Goal: Navigation & Orientation: Find specific page/section

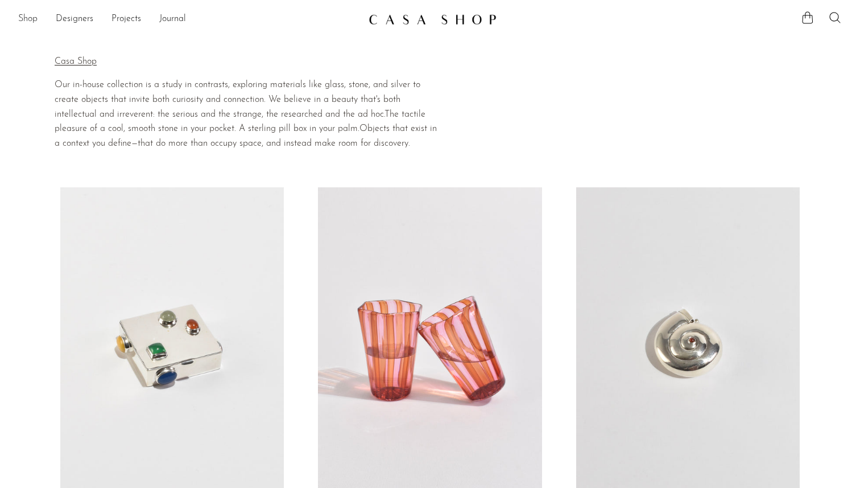
click at [23, 21] on link "Shop" at bounding box center [27, 19] width 19 height 15
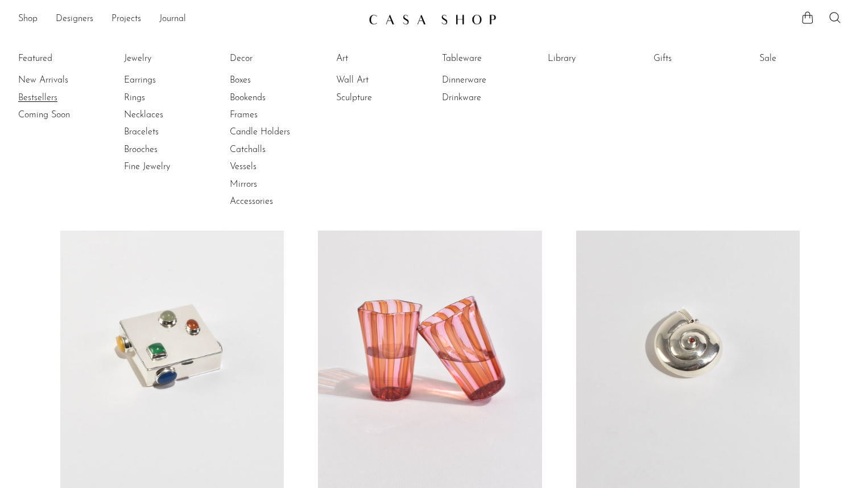
click at [43, 96] on link "Bestsellers" at bounding box center [60, 98] width 85 height 13
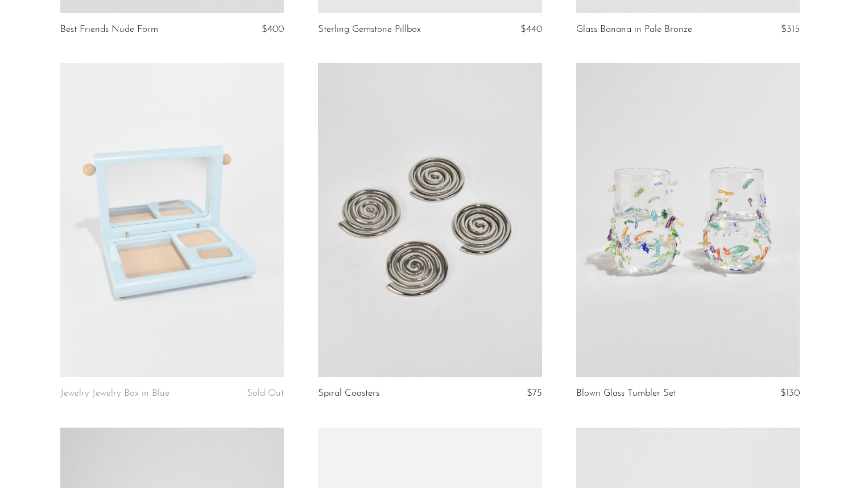
scroll to position [780, 0]
click at [470, 319] on link at bounding box center [430, 220] width 224 height 314
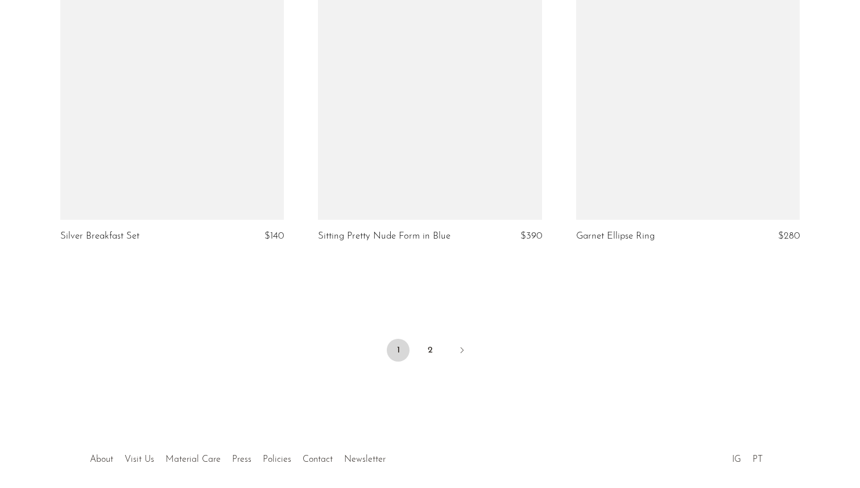
scroll to position [4248, 0]
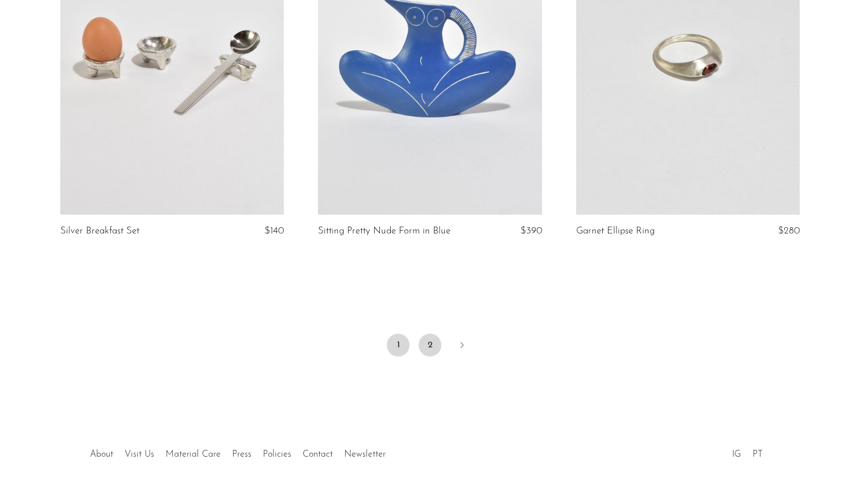
click at [429, 333] on link "2" at bounding box center [430, 344] width 23 height 23
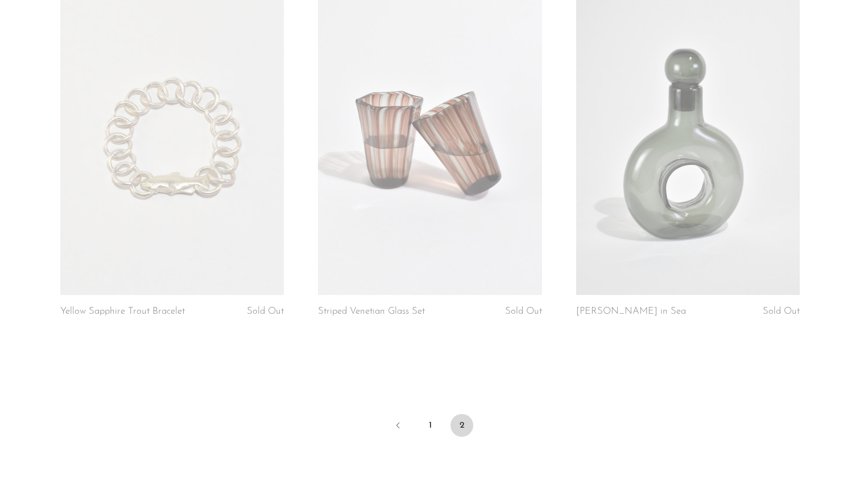
scroll to position [1337, 0]
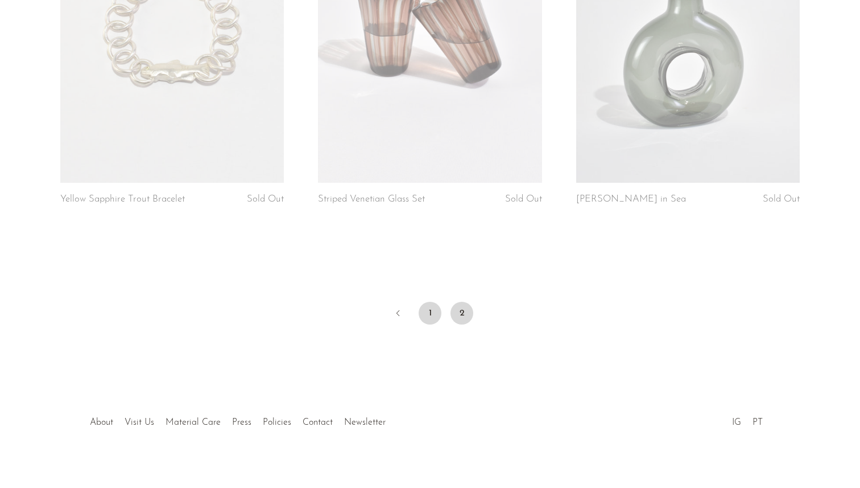
click at [437, 302] on link "1" at bounding box center [430, 313] width 23 height 23
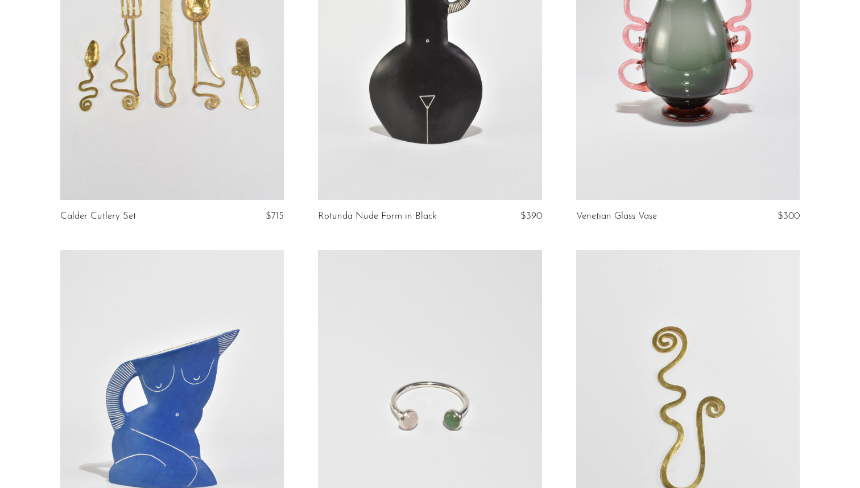
scroll to position [2426, 0]
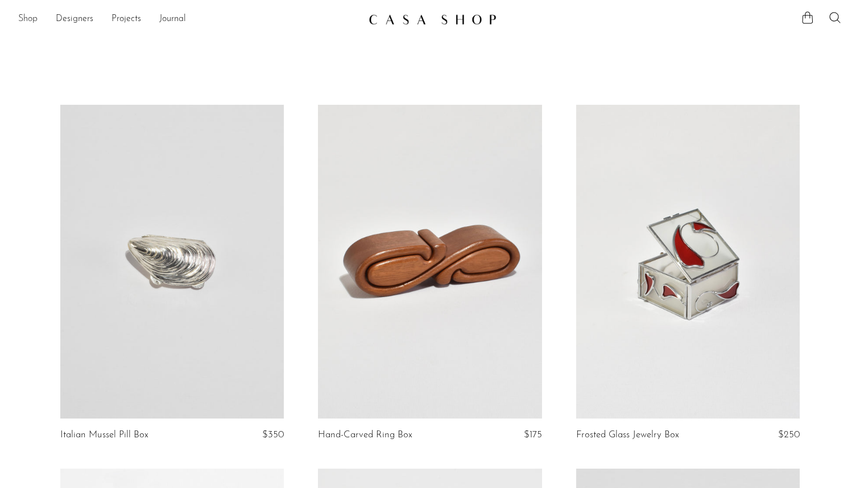
click at [29, 19] on link "Shop" at bounding box center [27, 19] width 19 height 15
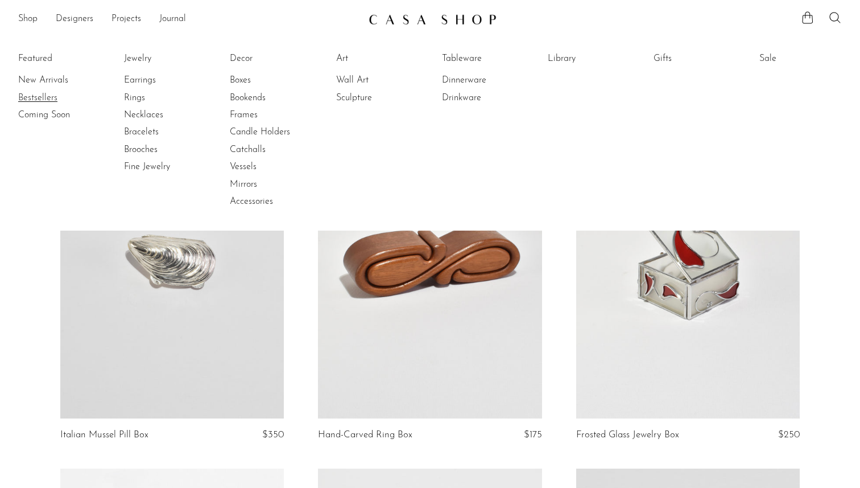
click at [39, 100] on link "Bestsellers" at bounding box center [60, 98] width 85 height 13
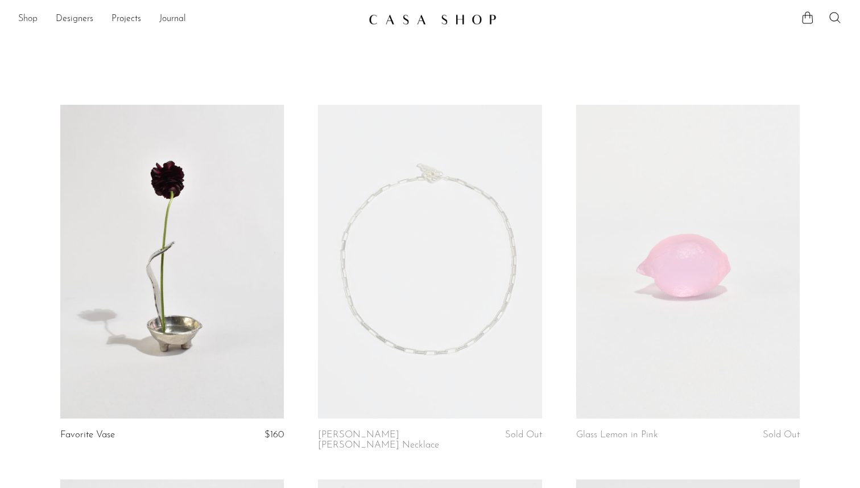
click at [32, 19] on link "Shop" at bounding box center [27, 19] width 19 height 15
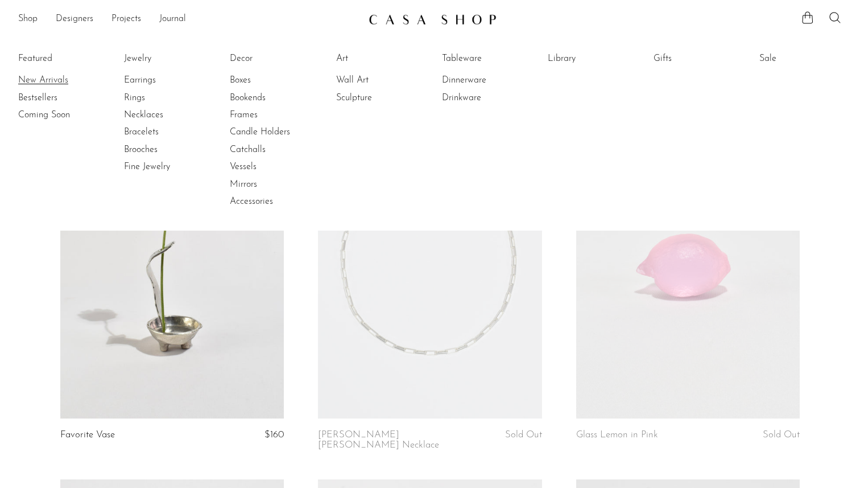
click at [41, 76] on link "New Arrivals" at bounding box center [60, 80] width 85 height 13
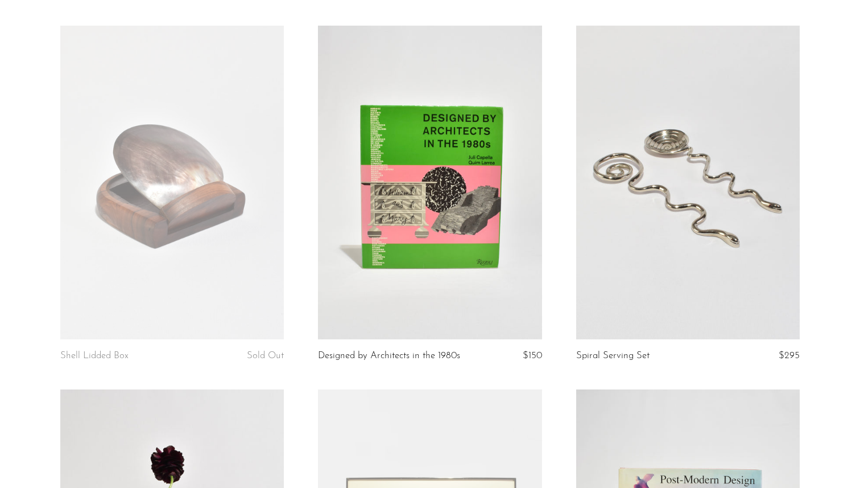
scroll to position [813, 0]
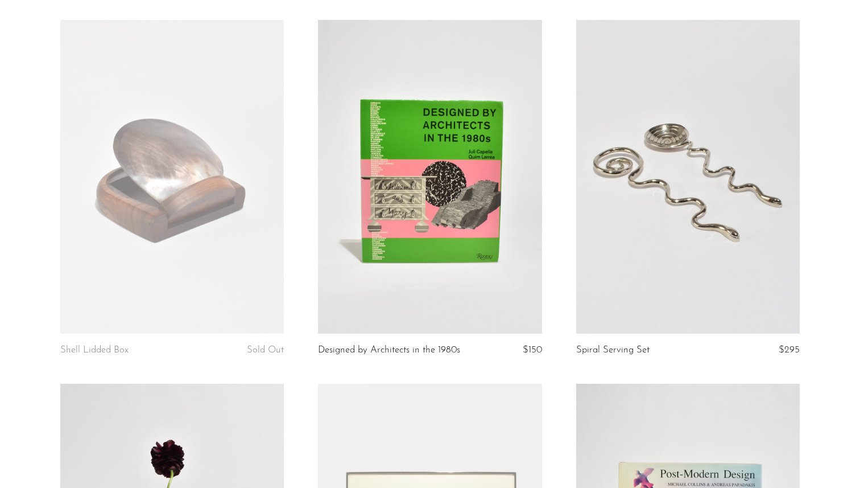
click at [646, 254] on link at bounding box center [688, 177] width 224 height 314
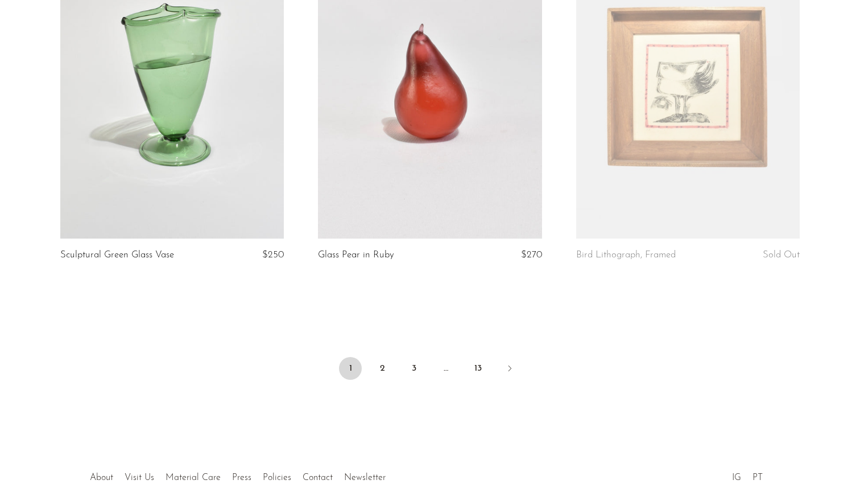
scroll to position [4193, 0]
click at [374, 378] on li "2" at bounding box center [382, 369] width 23 height 25
click at [379, 378] on link "2" at bounding box center [382, 368] width 23 height 23
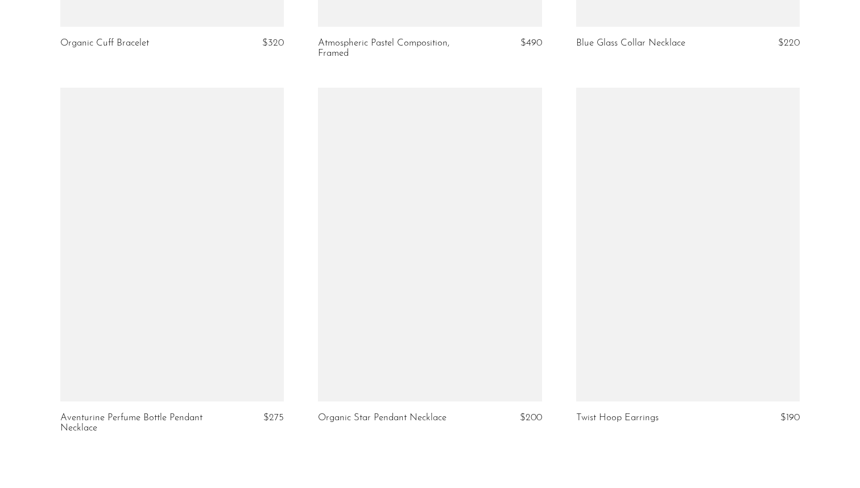
scroll to position [4150, 0]
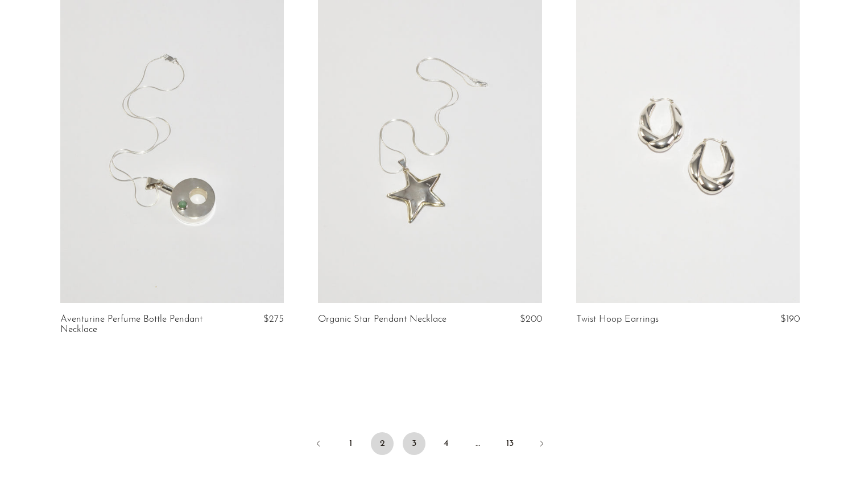
click at [410, 432] on link "3" at bounding box center [414, 443] width 23 height 23
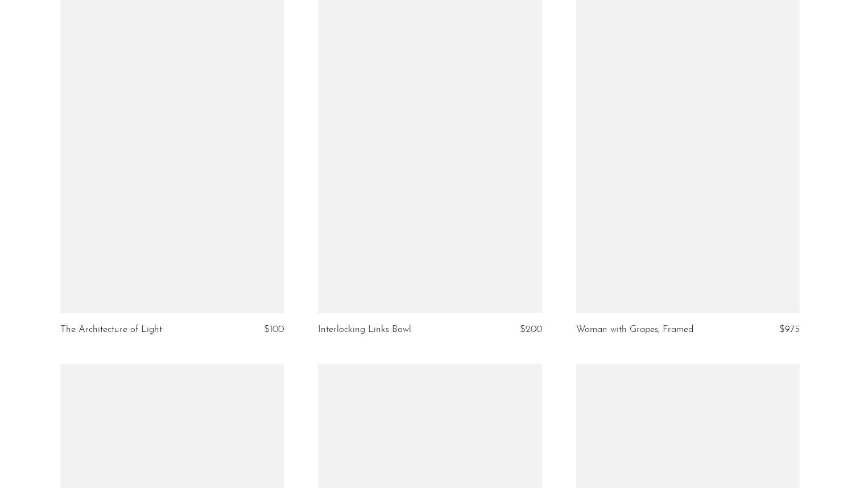
scroll to position [1556, 0]
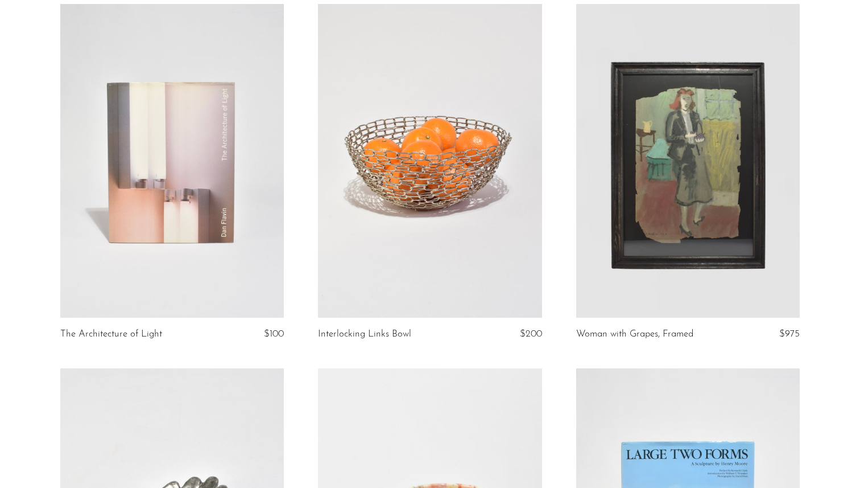
click at [451, 253] on link at bounding box center [430, 161] width 224 height 314
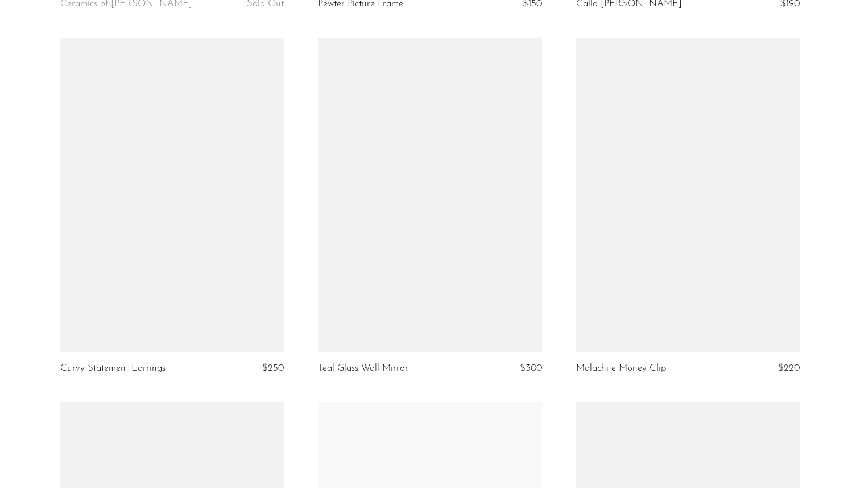
scroll to position [2989, 0]
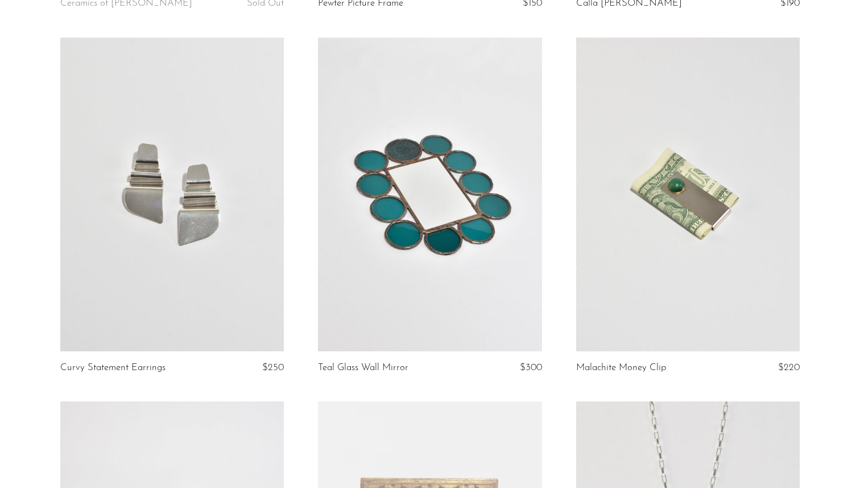
click at [653, 282] on link at bounding box center [688, 195] width 224 height 314
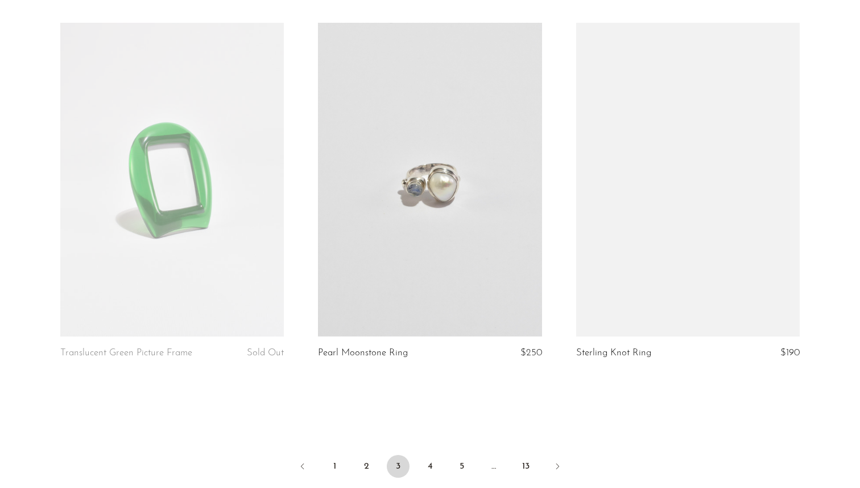
scroll to position [4111, 0]
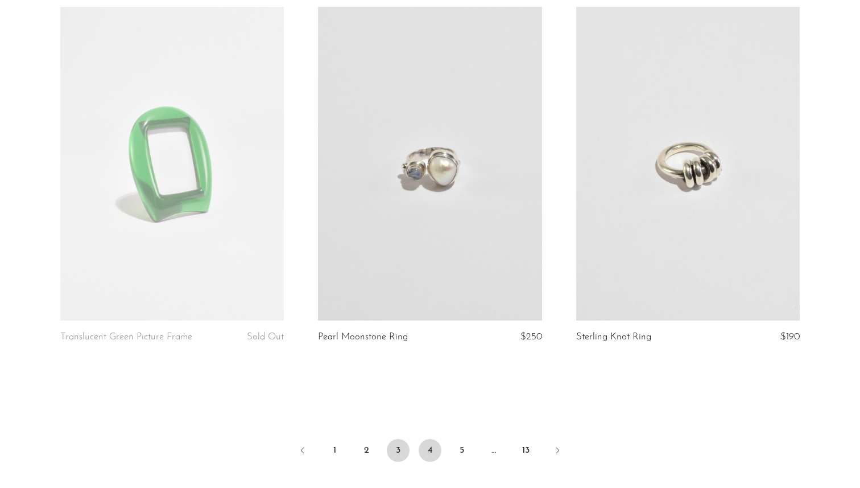
click at [426, 445] on link "4" at bounding box center [430, 450] width 23 height 23
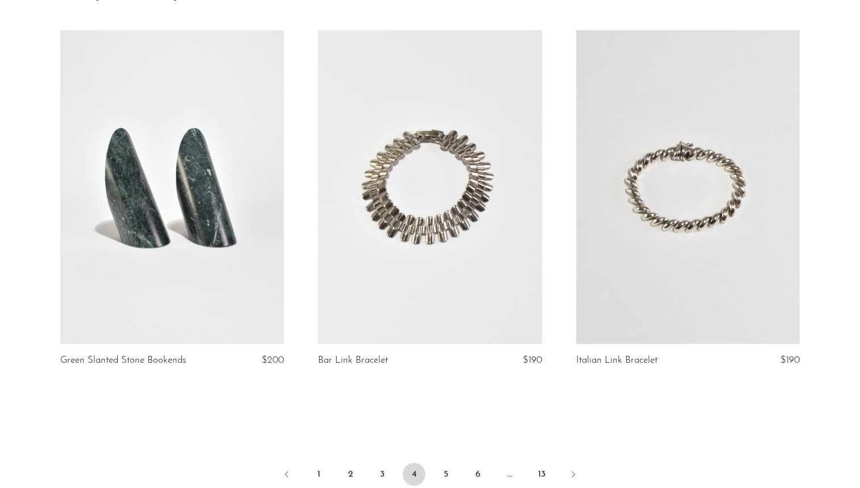
scroll to position [4100, 0]
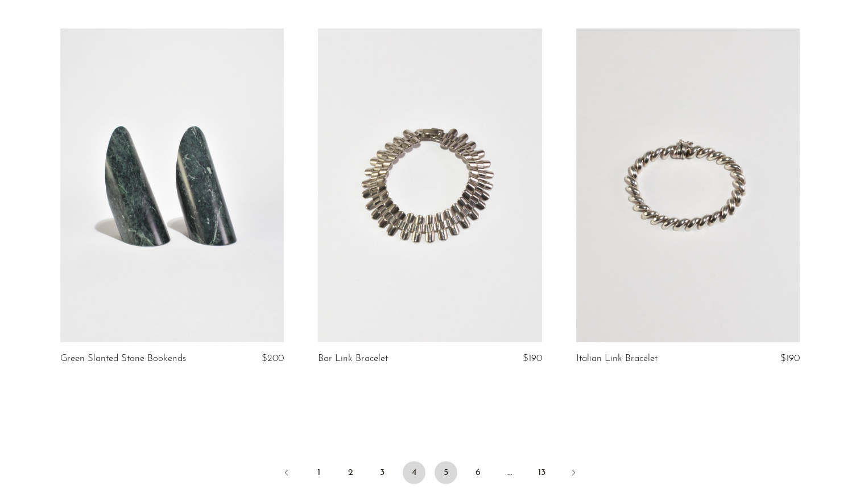
click at [448, 473] on link "5" at bounding box center [446, 472] width 23 height 23
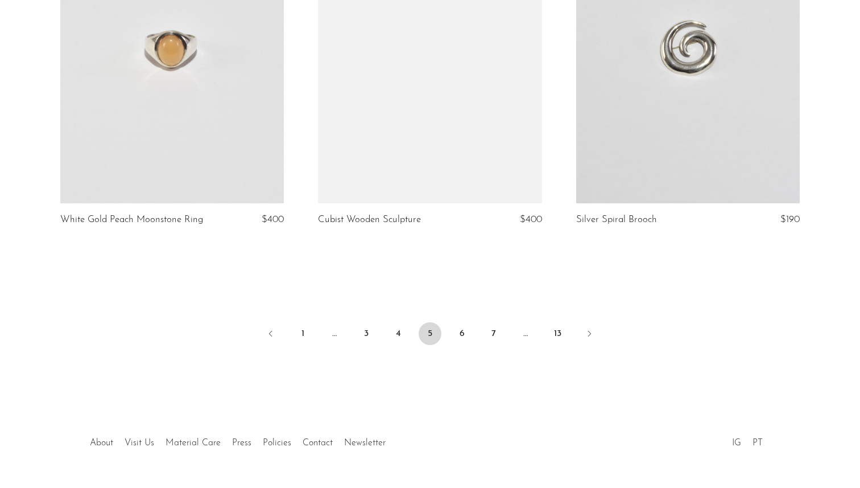
scroll to position [4248, 0]
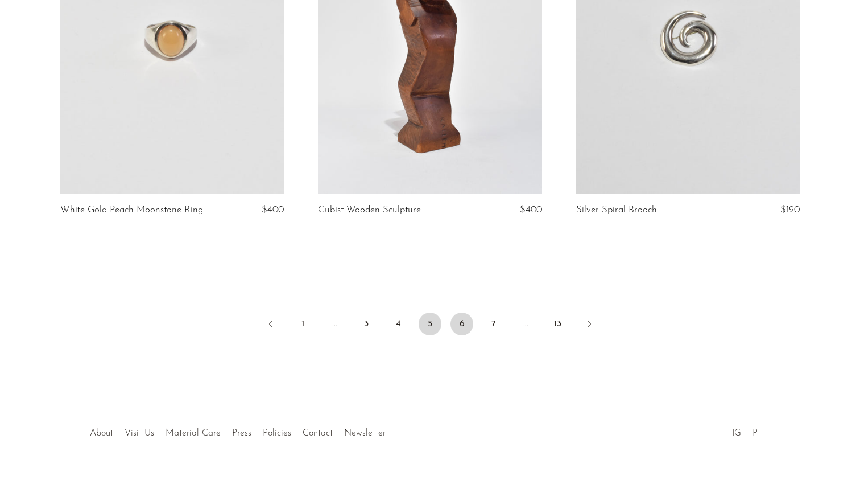
click at [468, 312] on link "6" at bounding box center [462, 323] width 23 height 23
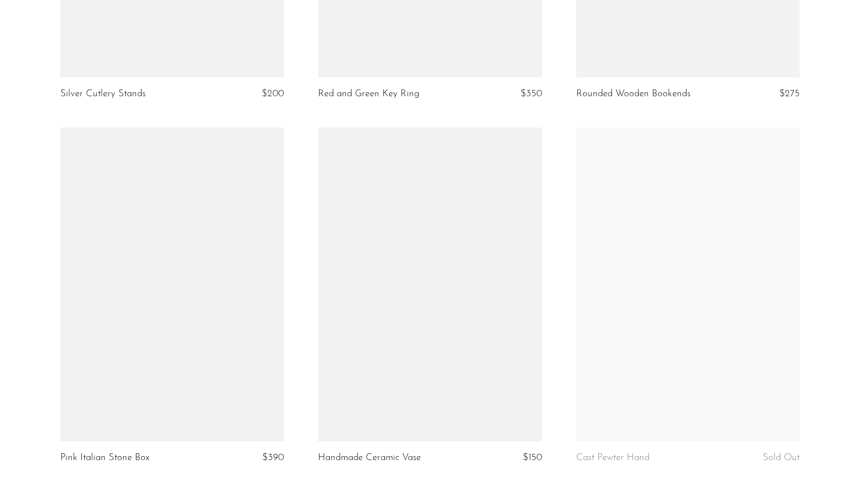
scroll to position [4225, 0]
